Goal: Task Accomplishment & Management: Manage account settings

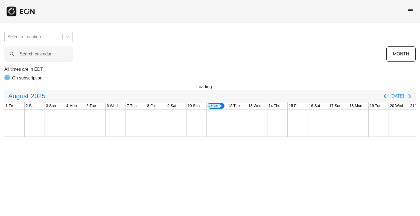
scroll to position [0, 202]
select select "**"
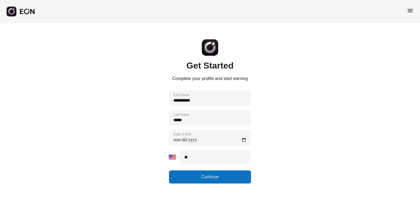
select select "**"
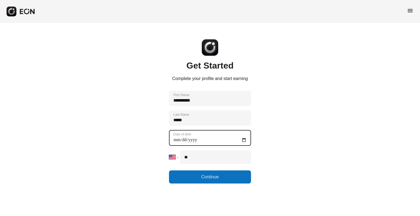
click at [243, 141] on birth "Date of birth" at bounding box center [210, 138] width 82 height 16
type birth "**********"
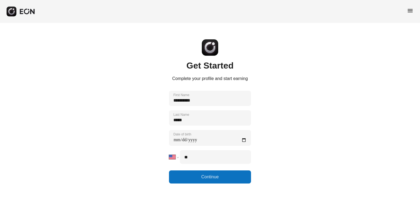
click at [200, 158] on input "**" at bounding box center [215, 157] width 71 height 14
type input "**"
click at [175, 158] on select "**********" at bounding box center [173, 157] width 9 height 14
select select "**"
click at [169, 150] on select "**********" at bounding box center [173, 157] width 9 height 14
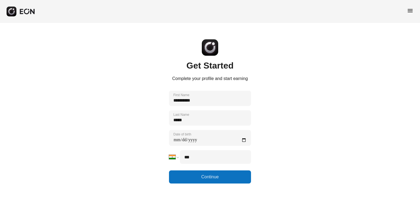
click at [236, 155] on input "***" at bounding box center [215, 157] width 71 height 14
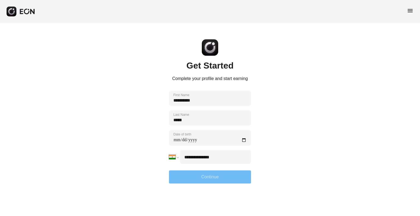
type input "**********"
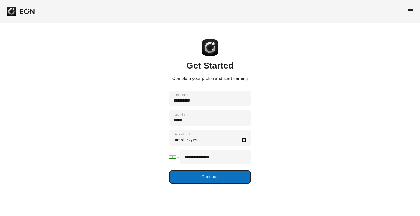
click at [225, 179] on button "Continue" at bounding box center [210, 177] width 82 height 13
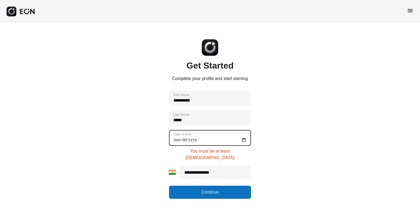
click at [197, 139] on birth "**********" at bounding box center [210, 138] width 82 height 16
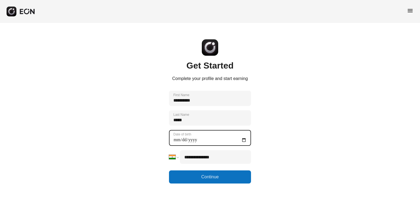
type birth "**********"
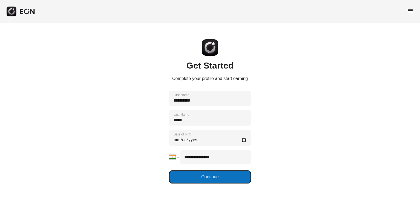
click at [197, 178] on button "Continue" at bounding box center [210, 177] width 82 height 13
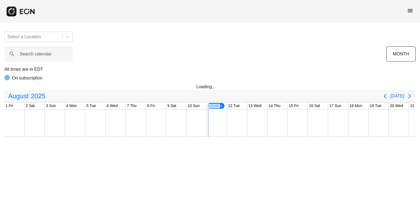
scroll to position [0, 202]
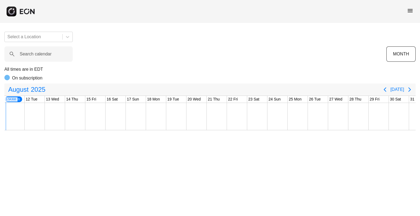
click at [410, 11] on span "menu" at bounding box center [410, 10] width 7 height 7
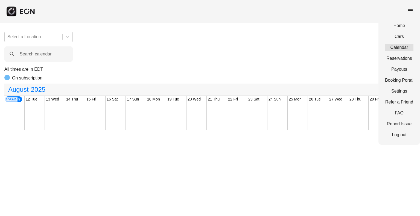
click at [402, 49] on link "Calendar" at bounding box center [399, 47] width 28 height 7
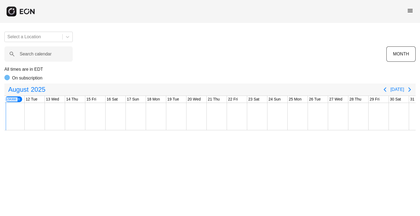
click at [409, 8] on span "menu" at bounding box center [410, 10] width 7 height 7
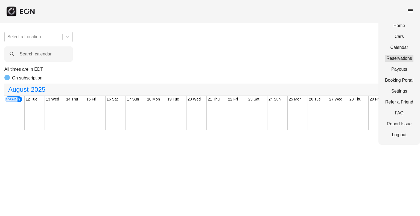
click at [402, 57] on link "Reservations" at bounding box center [399, 58] width 28 height 7
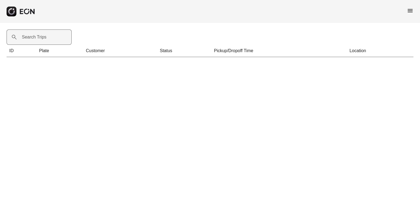
click at [38, 34] on label "Search Trips" at bounding box center [34, 37] width 25 height 7
click at [38, 34] on Trips "Search Trips" at bounding box center [39, 37] width 65 height 15
paste Trips "*****"
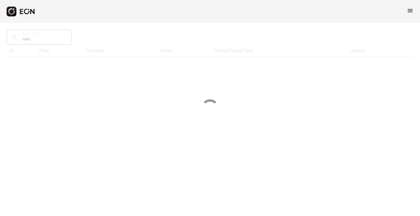
type Trips "*****"
click at [408, 8] on span "menu" at bounding box center [410, 10] width 7 height 7
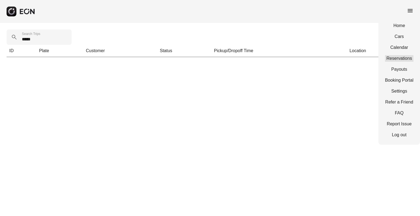
click at [400, 58] on link "Reservations" at bounding box center [399, 58] width 28 height 7
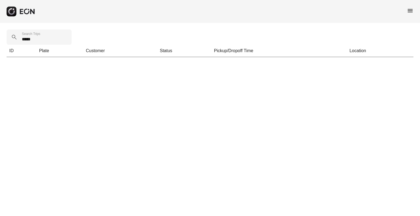
click at [412, 11] on span "menu" at bounding box center [410, 10] width 7 height 7
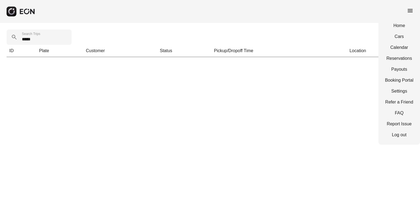
click at [331, 15] on div "menu Home Cars Calendar Reservations Payouts Booking Portal Settings Refer a Fr…" at bounding box center [210, 11] width 420 height 23
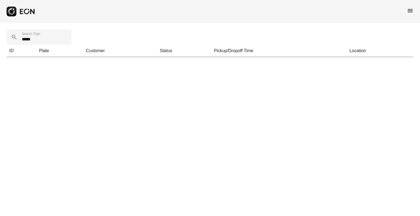
drag, startPoint x: 360, startPoint y: 1, endPoint x: 243, endPoint y: 25, distance: 119.1
click at [243, 25] on div "***** Search Trips ID Plate Customer Status Pickup/Dropoff Time Location" at bounding box center [210, 43] width 420 height 41
click at [40, 41] on Trips "*****" at bounding box center [39, 37] width 65 height 15
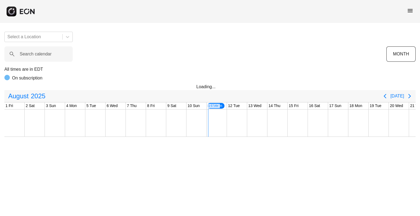
scroll to position [0, 202]
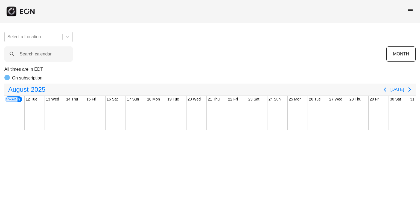
click at [409, 13] on span "menu" at bounding box center [410, 10] width 7 height 7
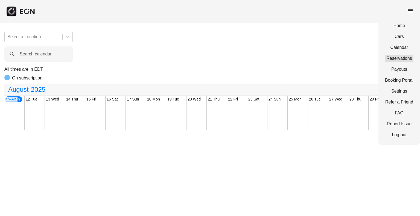
click at [401, 57] on link "Reservations" at bounding box center [399, 58] width 28 height 7
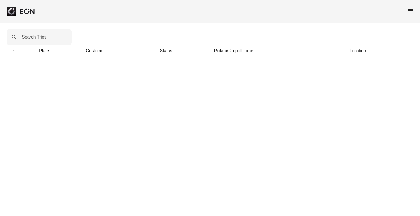
click at [409, 10] on span "menu" at bounding box center [410, 10] width 7 height 7
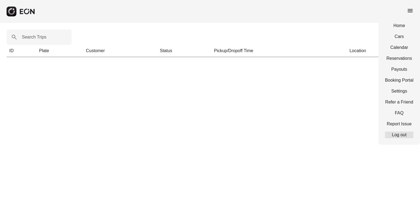
click at [401, 133] on link "Log out" at bounding box center [399, 135] width 28 height 7
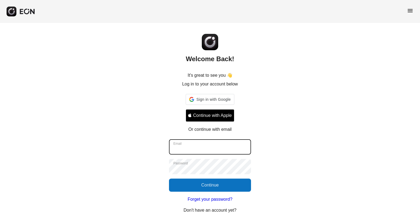
type input "**********"
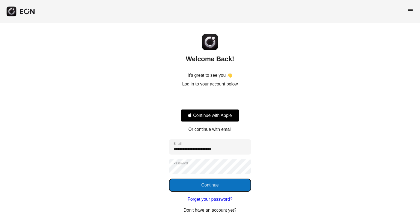
click at [210, 186] on button "Continue" at bounding box center [210, 185] width 82 height 13
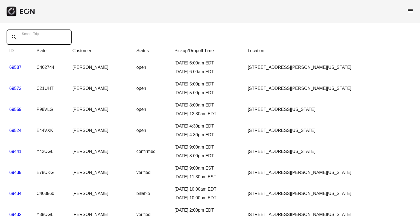
click at [61, 39] on Trips "Search Trips" at bounding box center [39, 37] width 65 height 15
paste Trips "*****"
type Trips "*****"
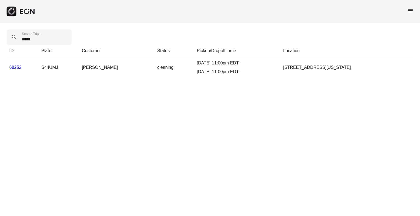
click at [12, 68] on link "68252" at bounding box center [15, 67] width 12 height 5
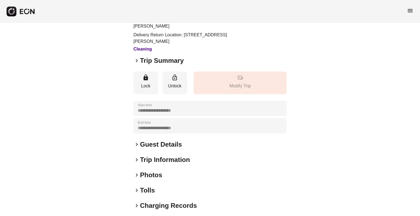
scroll to position [65, 0]
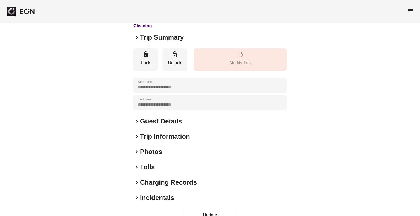
click at [139, 164] on span "keyboard_arrow_right" at bounding box center [136, 167] width 7 height 7
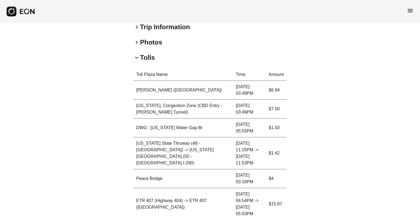
scroll to position [171, 0]
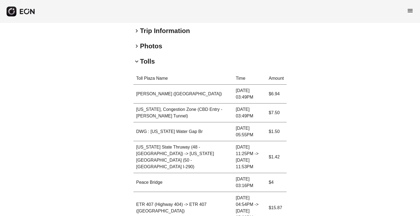
click at [147, 57] on h2 "Tolls" at bounding box center [147, 61] width 15 height 9
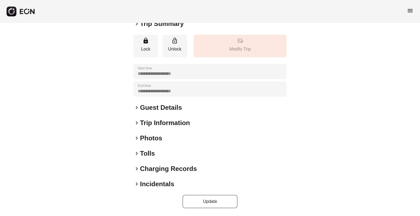
scroll to position [65, 0]
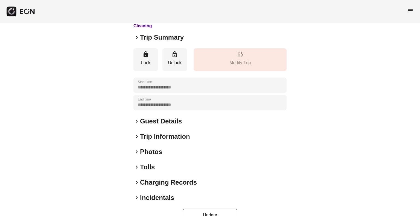
click at [154, 178] on h2 "Charging Records" at bounding box center [168, 182] width 57 height 9
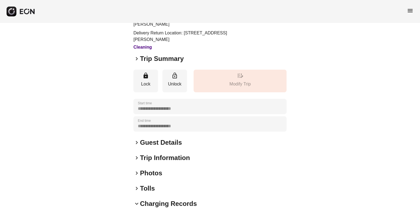
scroll to position [44, 0]
click at [141, 199] on h2 "Charging Records" at bounding box center [168, 203] width 57 height 9
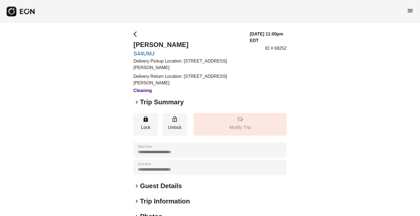
scroll to position [65, 0]
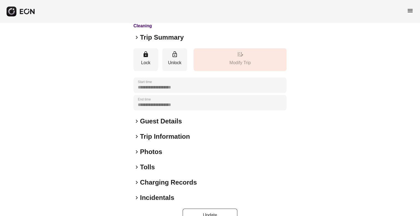
click at [163, 178] on h2 "Charging Records" at bounding box center [168, 182] width 57 height 9
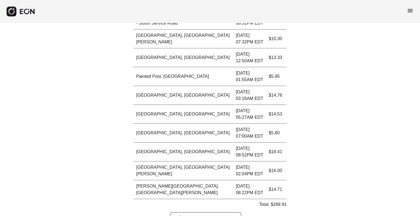
scroll to position [469, 0]
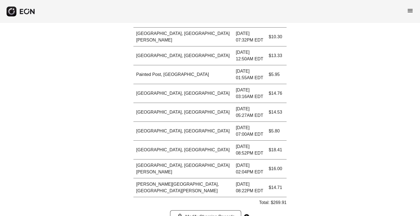
click at [278, 199] on p "Total: $269.91" at bounding box center [273, 202] width 28 height 7
copy p "269.91"
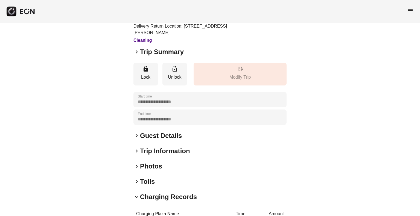
scroll to position [0, 0]
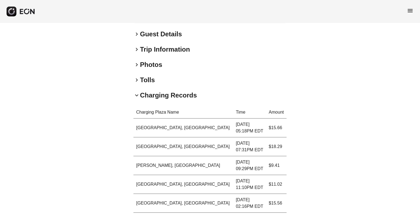
drag, startPoint x: 149, startPoint y: 78, endPoint x: 148, endPoint y: 81, distance: 3.8
click at [148, 91] on h2 "Charging Records" at bounding box center [168, 95] width 57 height 9
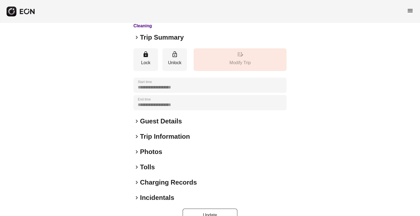
click at [148, 81] on div "**********" at bounding box center [209, 94] width 153 height 33
click at [148, 163] on h2 "Tolls" at bounding box center [147, 167] width 15 height 9
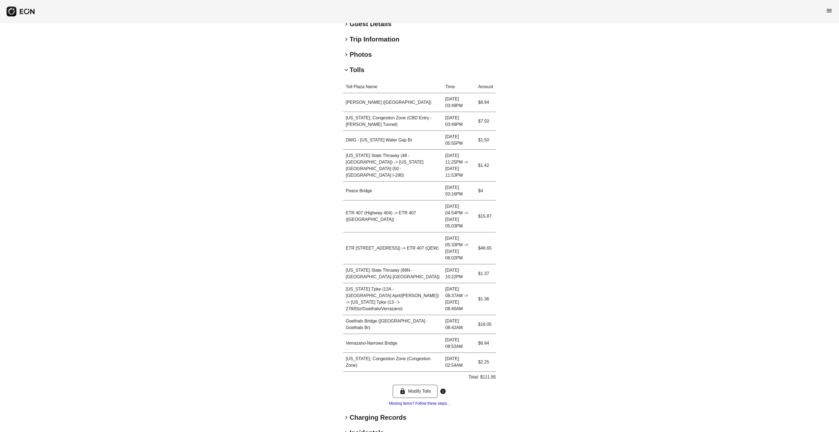
scroll to position [163, 0]
click at [213, 216] on div "**********" at bounding box center [419, 162] width 839 height 604
click at [419, 216] on p "Total: $111.85" at bounding box center [483, 377] width 28 height 7
copy p "111.85"
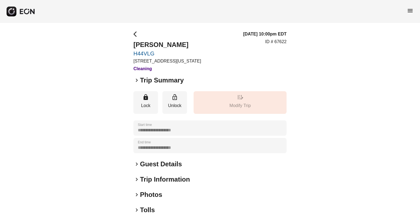
scroll to position [56, 0]
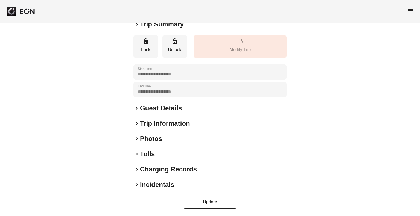
click at [151, 139] on h2 "Photos" at bounding box center [151, 138] width 22 height 9
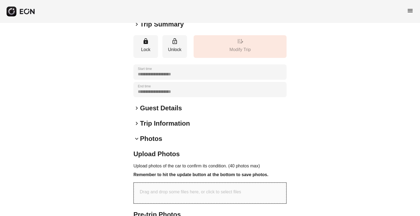
click at [151, 139] on h2 "Photos" at bounding box center [151, 138] width 22 height 9
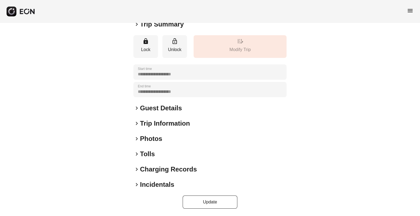
click at [145, 150] on h2 "Tolls" at bounding box center [147, 154] width 15 height 9
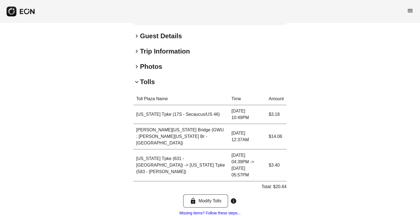
scroll to position [173, 0]
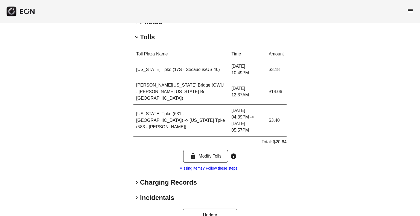
click at [158, 178] on h2 "Charging Records" at bounding box center [168, 182] width 57 height 9
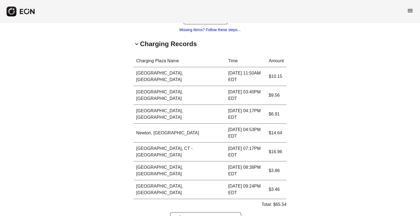
scroll to position [312, 0]
click at [283, 201] on p "Total: $65.54" at bounding box center [273, 204] width 25 height 7
copy p "65.54"
click at [223, 39] on div "keyboard_arrow_down Charging Records" at bounding box center [209, 43] width 153 height 9
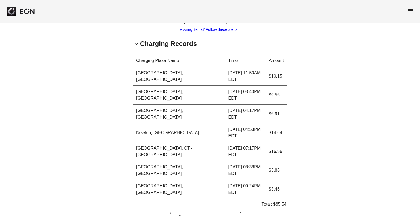
scroll to position [173, 0]
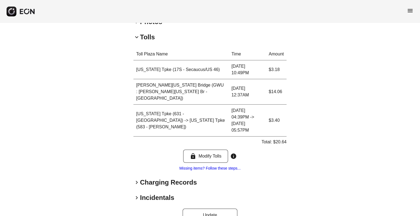
click at [279, 139] on p "Total: $20.64" at bounding box center [273, 142] width 25 height 7
copy p "20.64"
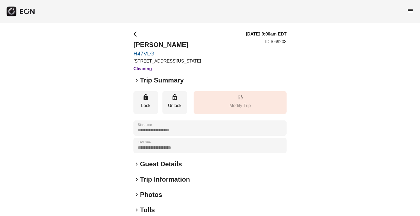
scroll to position [56, 0]
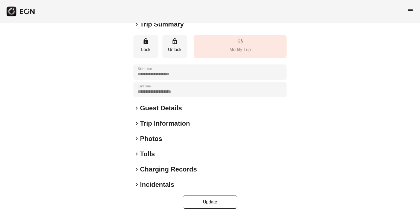
click at [139, 139] on span "keyboard_arrow_right" at bounding box center [136, 139] width 7 height 7
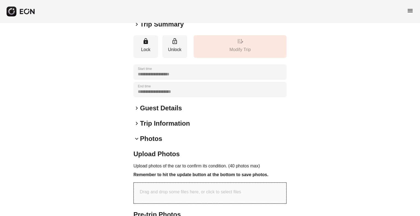
click at [139, 139] on span "keyboard_arrow_down" at bounding box center [136, 139] width 7 height 7
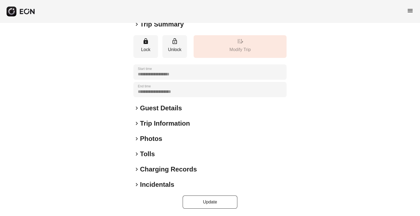
click at [140, 151] on span "keyboard_arrow_right" at bounding box center [136, 154] width 7 height 7
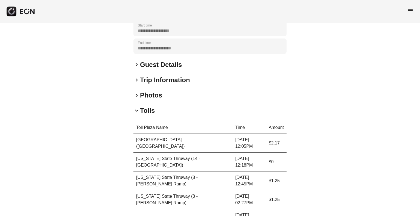
scroll to position [100, 0]
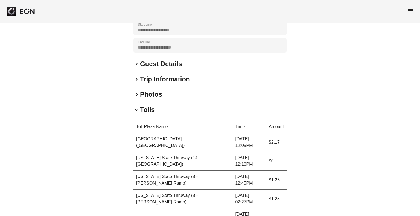
click at [141, 93] on h2 "Photos" at bounding box center [151, 94] width 22 height 9
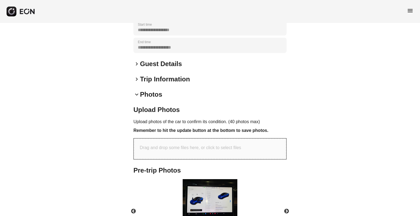
click at [141, 93] on h2 "Photos" at bounding box center [151, 94] width 22 height 9
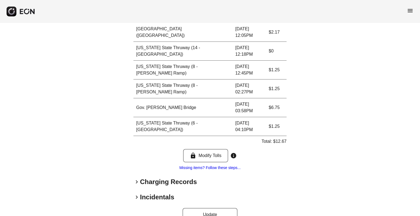
scroll to position [223, 0]
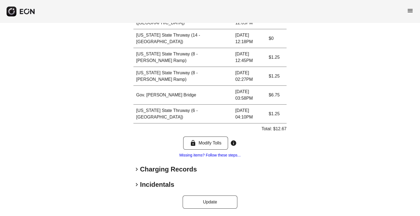
click at [145, 168] on h2 "Charging Records" at bounding box center [168, 169] width 57 height 9
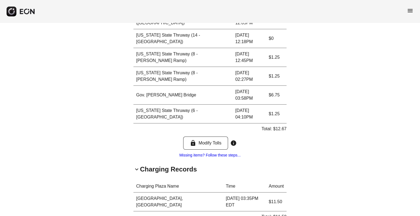
scroll to position [289, 0]
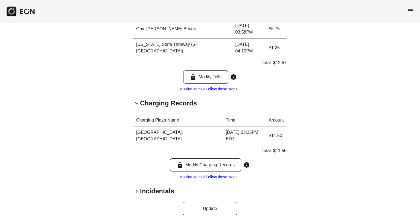
click at [279, 148] on p "Total: $11.50" at bounding box center [273, 151] width 25 height 7
copy p "11.50"
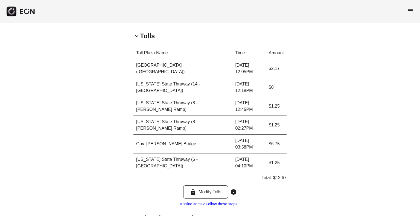
scroll to position [176, 0]
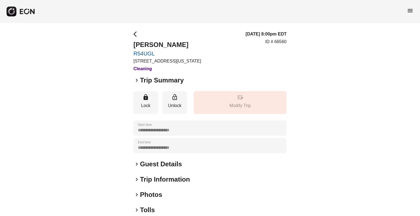
scroll to position [56, 0]
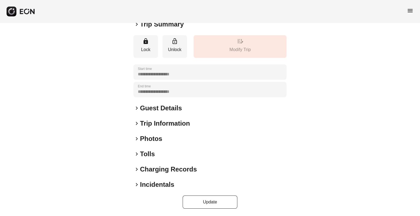
click at [145, 140] on h2 "Photos" at bounding box center [151, 138] width 22 height 9
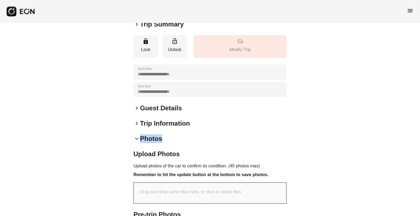
click at [145, 140] on h2 "Photos" at bounding box center [151, 138] width 22 height 9
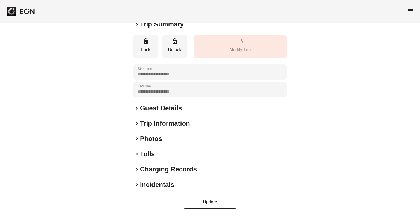
click at [142, 154] on h2 "Tolls" at bounding box center [147, 154] width 15 height 9
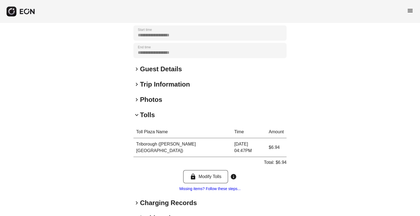
scroll to position [122, 0]
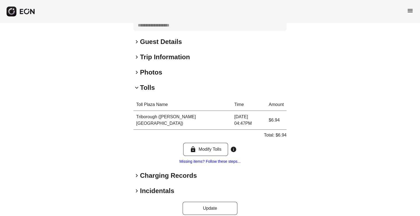
click at [142, 171] on h2 "Charging Records" at bounding box center [168, 175] width 57 height 9
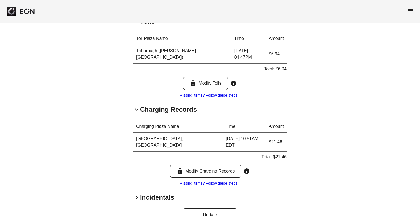
scroll to position [173, 0]
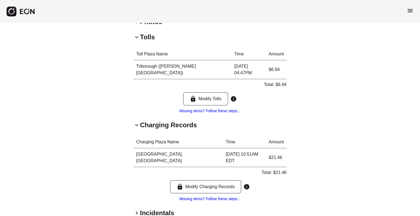
click at [388, 61] on div "**********" at bounding box center [210, 47] width 420 height 395
click at [281, 81] on p "Total: $6.94" at bounding box center [275, 84] width 23 height 7
copy p "6.94"
click at [281, 81] on p "Total: $6.94" at bounding box center [275, 84] width 23 height 7
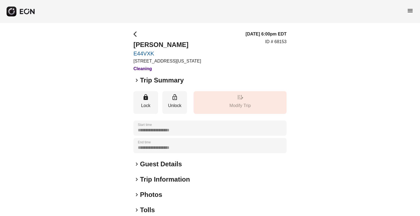
scroll to position [56, 0]
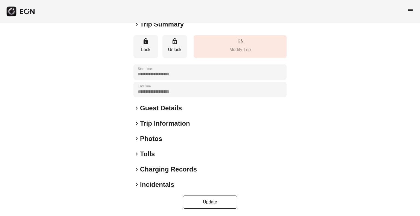
click at [148, 152] on h2 "Tolls" at bounding box center [147, 154] width 15 height 9
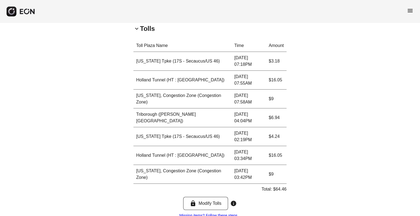
scroll to position [242, 0]
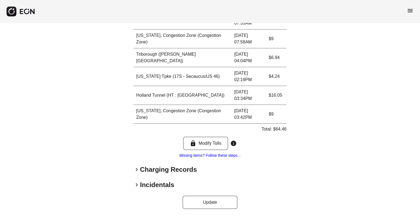
click at [146, 169] on h2 "Charging Records" at bounding box center [168, 169] width 57 height 9
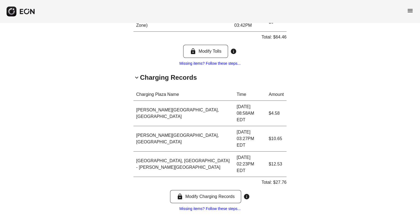
scroll to position [352, 0]
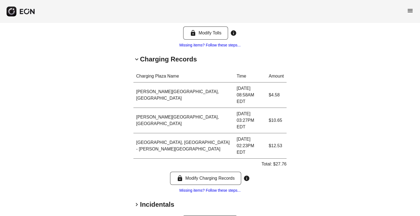
click at [280, 161] on p "Total: $27.76" at bounding box center [273, 164] width 25 height 7
copy p "27.76"
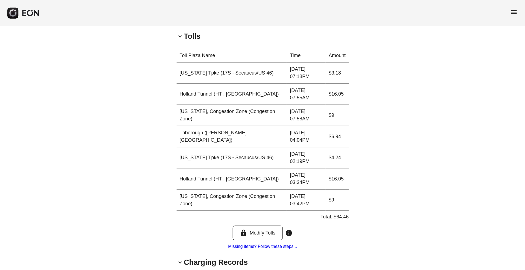
scroll to position [178, 0]
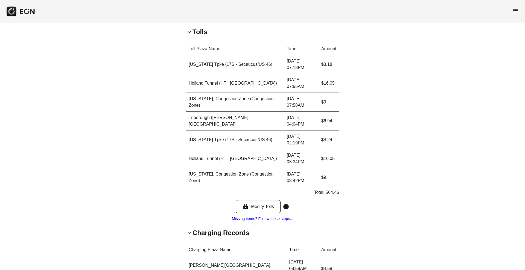
click at [337, 194] on p "Total: $64.46" at bounding box center [326, 192] width 25 height 7
copy p "64.46"
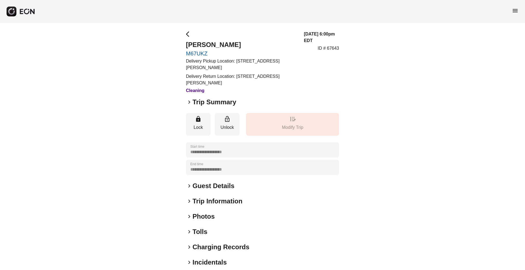
scroll to position [24, 0]
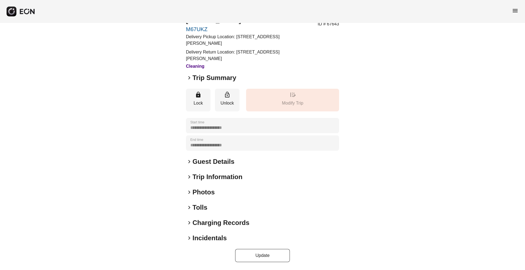
click at [202, 210] on h2 "Tolls" at bounding box center [199, 207] width 15 height 9
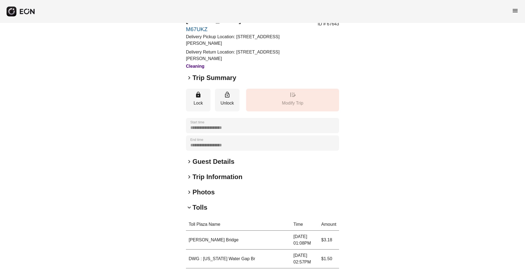
scroll to position [135, 0]
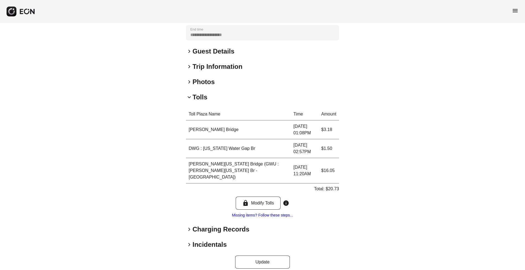
click at [198, 225] on h2 "Charging Records" at bounding box center [220, 229] width 57 height 9
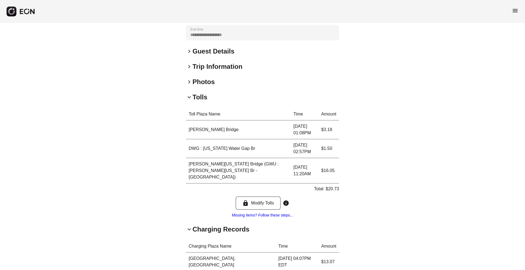
scroll to position [201, 0]
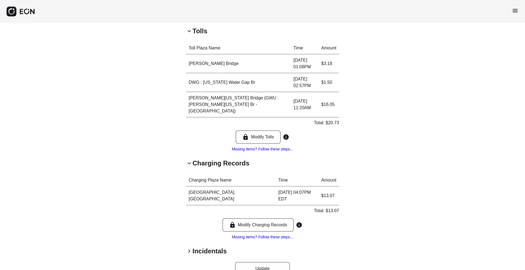
click at [334, 120] on div "Total: $20.73" at bounding box center [326, 124] width 25 height 9
copy p "20.73"
click at [334, 120] on div "Total: $20.73" at bounding box center [326, 124] width 25 height 9
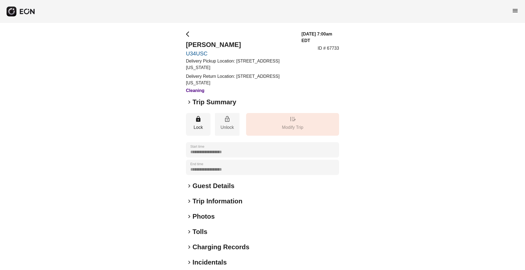
scroll to position [24, 0]
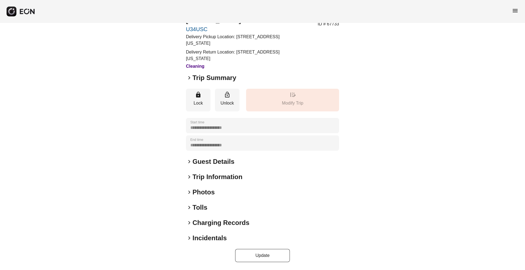
click at [204, 206] on h2 "Tolls" at bounding box center [199, 207] width 15 height 9
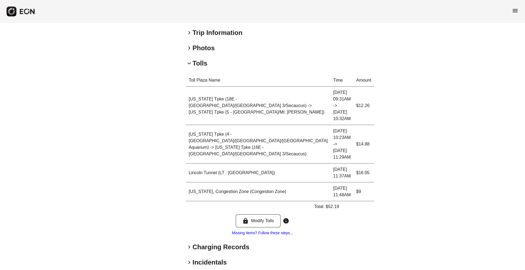
scroll to position [169, 0]
click at [210, 242] on h2 "Charging Records" at bounding box center [220, 246] width 57 height 9
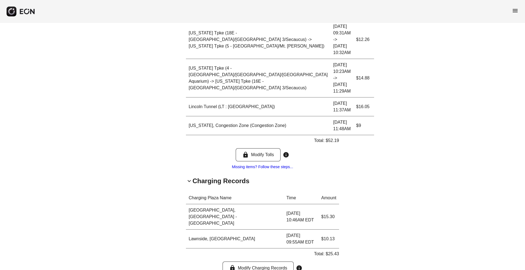
scroll to position [258, 0]
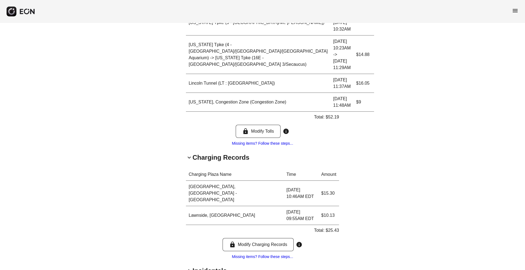
click at [333, 227] on p "Total: $25.43" at bounding box center [326, 230] width 25 height 7
copy p "25.43"
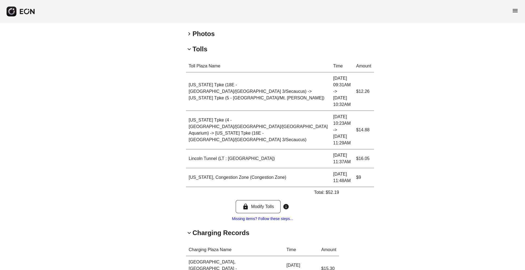
scroll to position [183, 0]
click at [331, 190] on p "Total: $52.19" at bounding box center [326, 193] width 25 height 7
copy p "52.19"
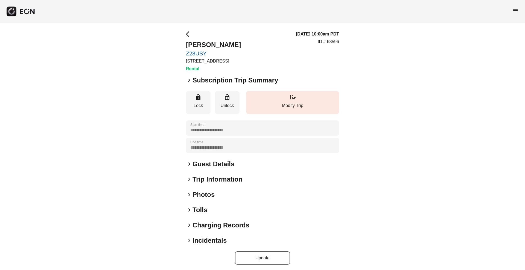
click at [192, 213] on span "keyboard_arrow_right" at bounding box center [189, 210] width 7 height 7
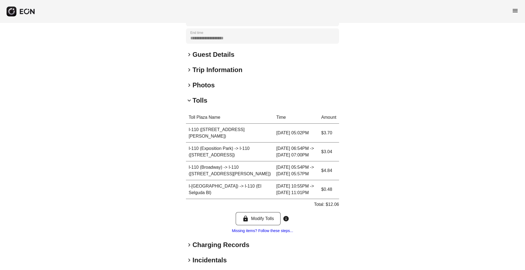
scroll to position [112, 0]
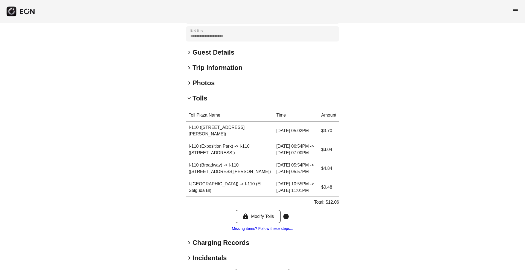
click at [193, 239] on h2 "Charging Records" at bounding box center [220, 243] width 57 height 9
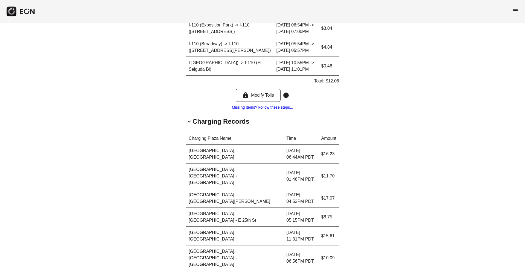
scroll to position [236, 0]
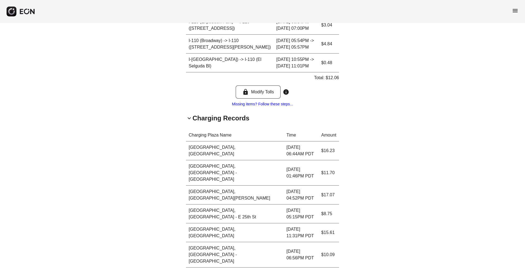
click at [332, 270] on p "Total: $79.45" at bounding box center [326, 273] width 25 height 7
copy p "79.45"
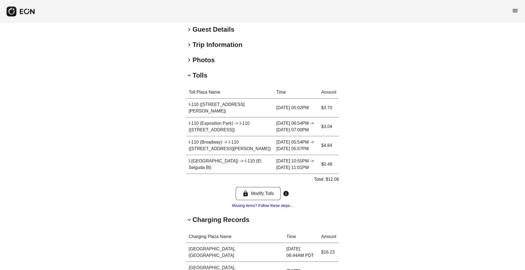
scroll to position [149, 0]
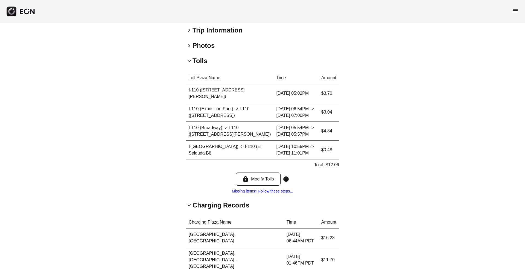
click at [326, 162] on p "Total: $12.06" at bounding box center [326, 165] width 25 height 7
click at [331, 162] on p "Total: $12.06" at bounding box center [326, 165] width 25 height 7
copy p "12.06"
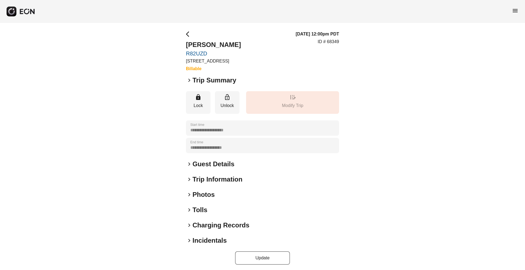
scroll to position [2, 0]
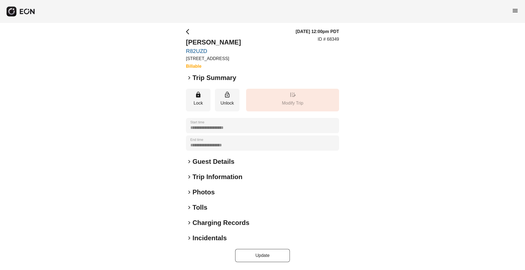
click at [222, 224] on h2 "Charging Records" at bounding box center [220, 223] width 57 height 9
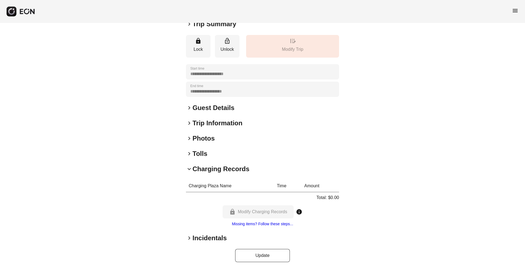
click at [201, 154] on h2 "Tolls" at bounding box center [199, 153] width 15 height 9
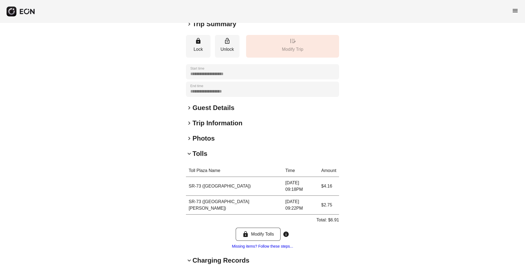
scroll to position [135, 0]
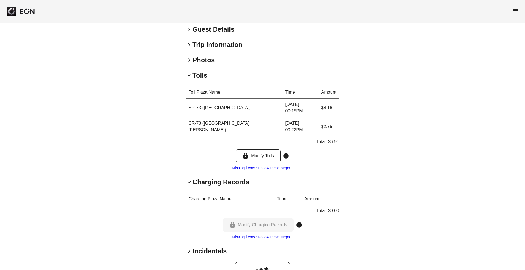
click at [478, 101] on div "**********" at bounding box center [262, 85] width 525 height 395
click at [334, 139] on p "Total: $6.91" at bounding box center [327, 142] width 23 height 7
copy p "6.91"
click at [334, 139] on p "Total: $6.91" at bounding box center [327, 142] width 23 height 7
click at [355, 98] on div "**********" at bounding box center [262, 85] width 525 height 395
